Goal: Information Seeking & Learning: Learn about a topic

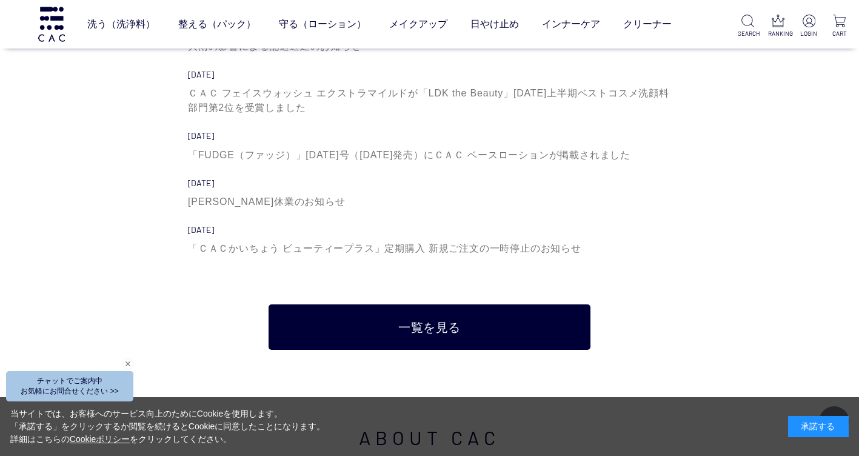
scroll to position [3699, 0]
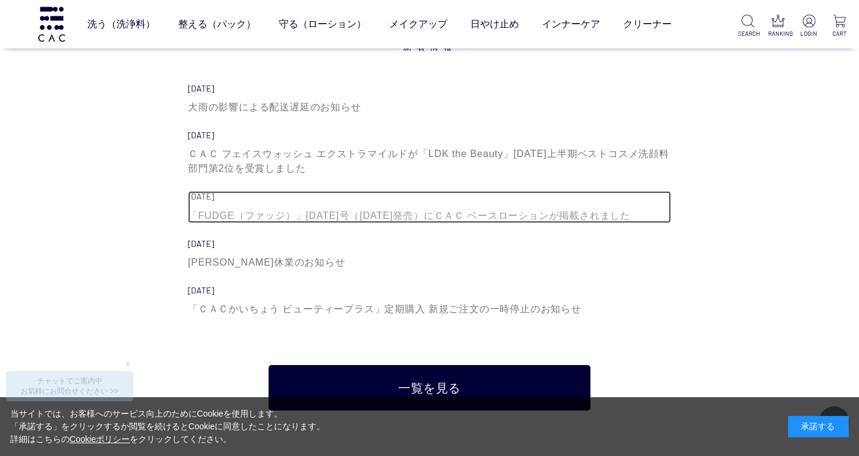
click at [319, 217] on div "「FUDGE（ファッジ）」[DATE]号（[DATE]発売）にＣＡＣ ベースローションが掲載されました" at bounding box center [429, 216] width 483 height 15
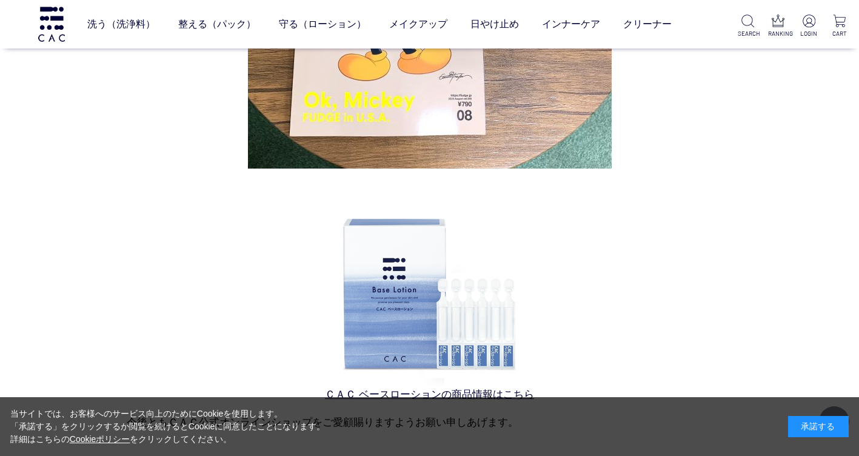
scroll to position [667, 0]
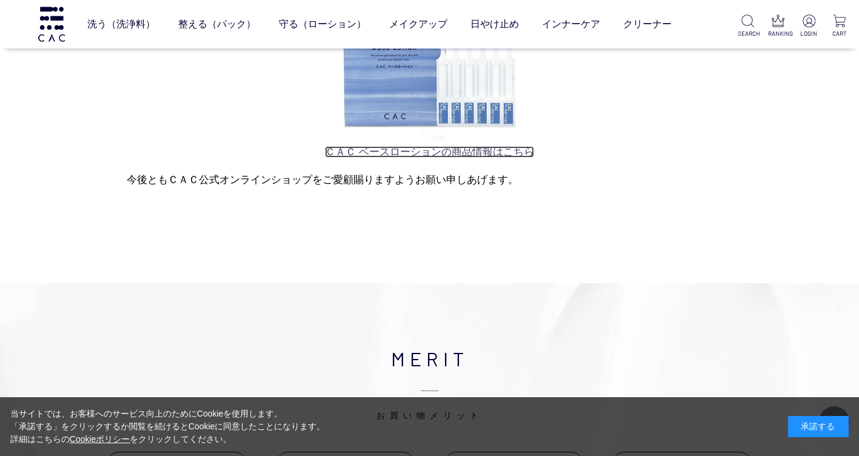
click at [464, 153] on link "ＣＡＣ ベースローションの商品情報はこちら" at bounding box center [429, 152] width 209 height 12
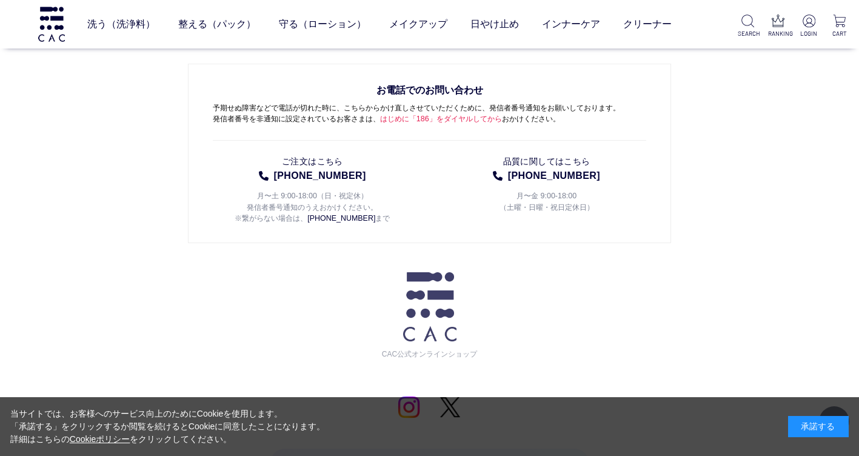
scroll to position [9917, 0]
